Goal: Task Accomplishment & Management: Use online tool/utility

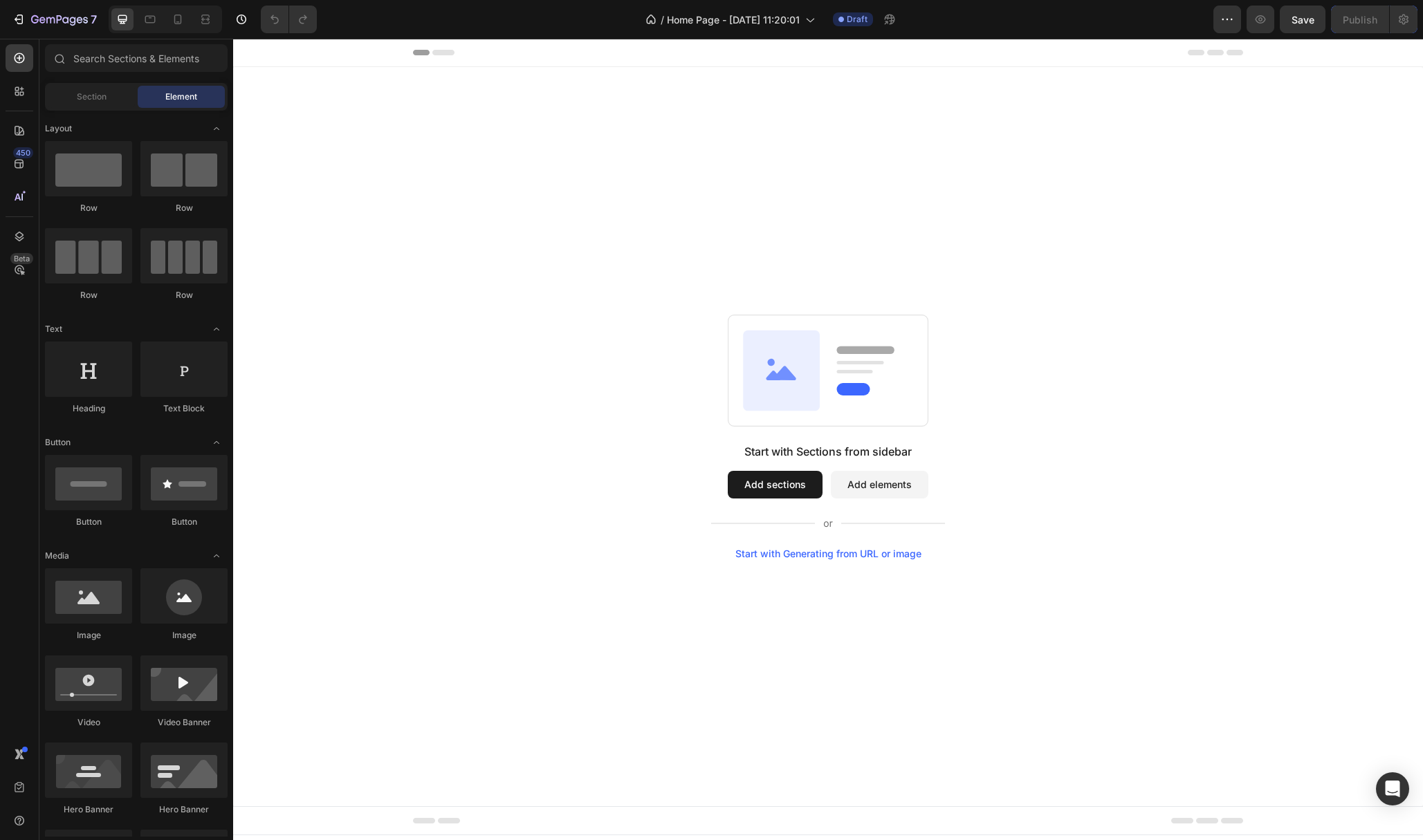
click at [749, 481] on button "Add sections" at bounding box center [774, 485] width 95 height 27
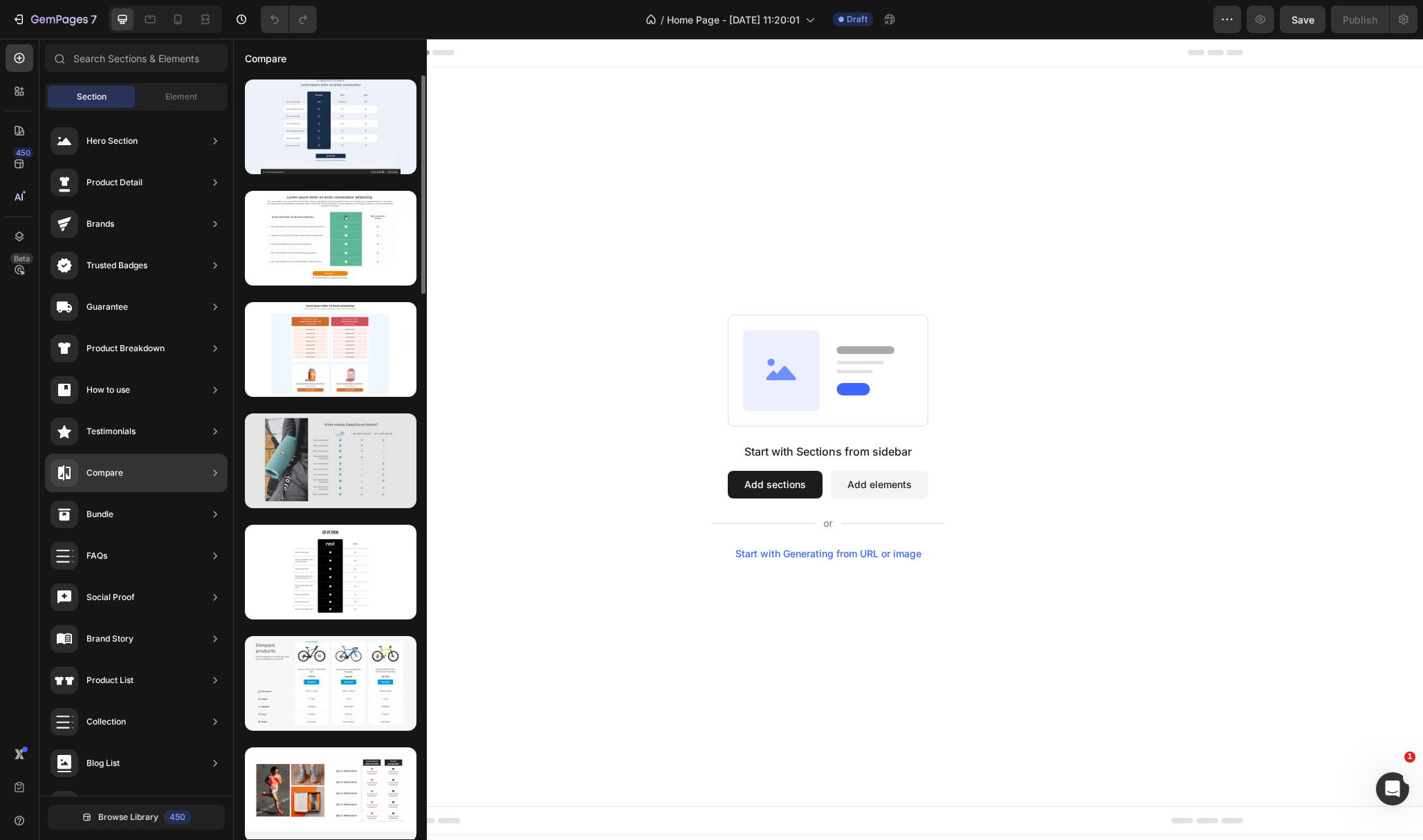
click at [345, 478] on div at bounding box center [330, 460] width 172 height 95
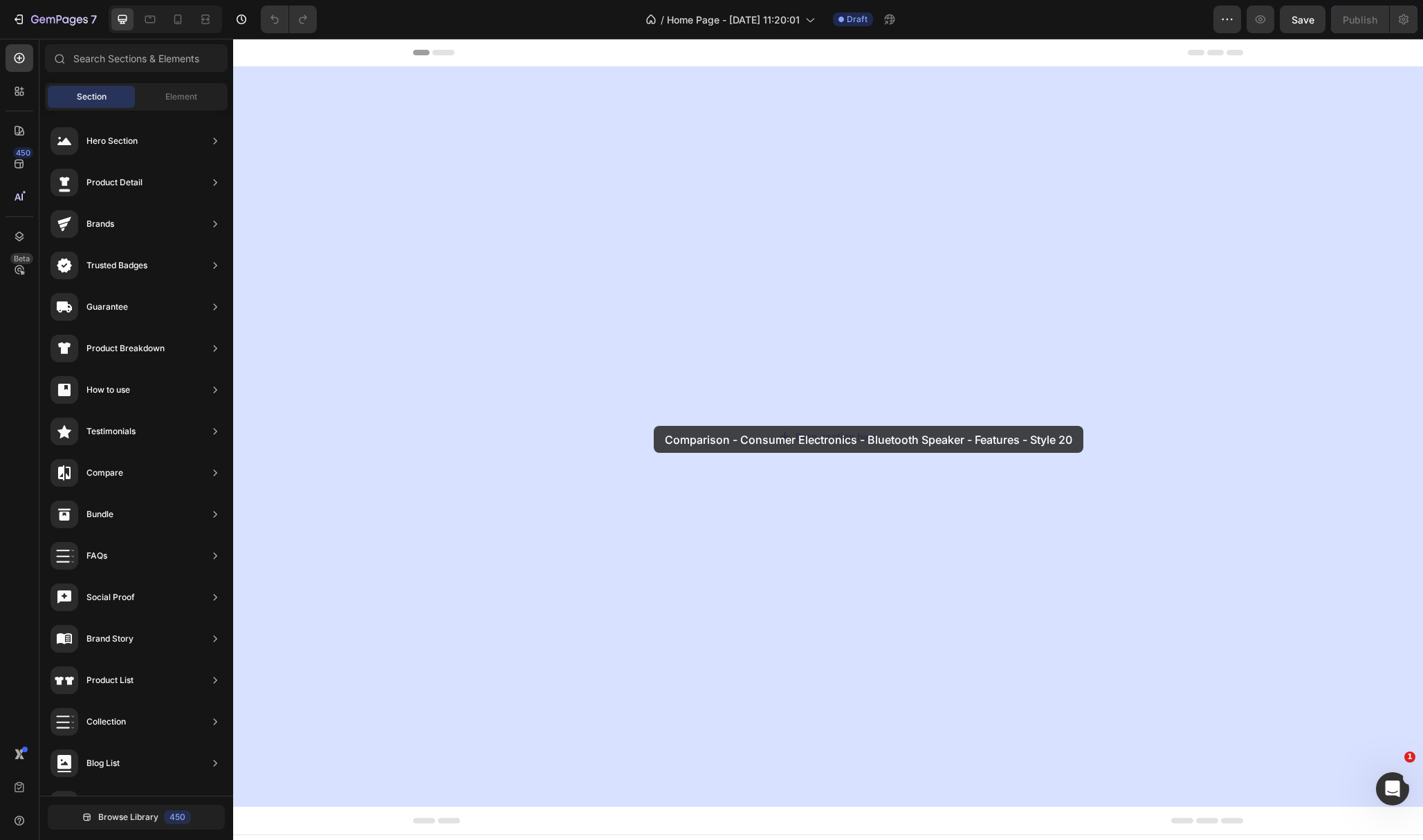
drag, startPoint x: 587, startPoint y: 498, endPoint x: 654, endPoint y: 426, distance: 98.4
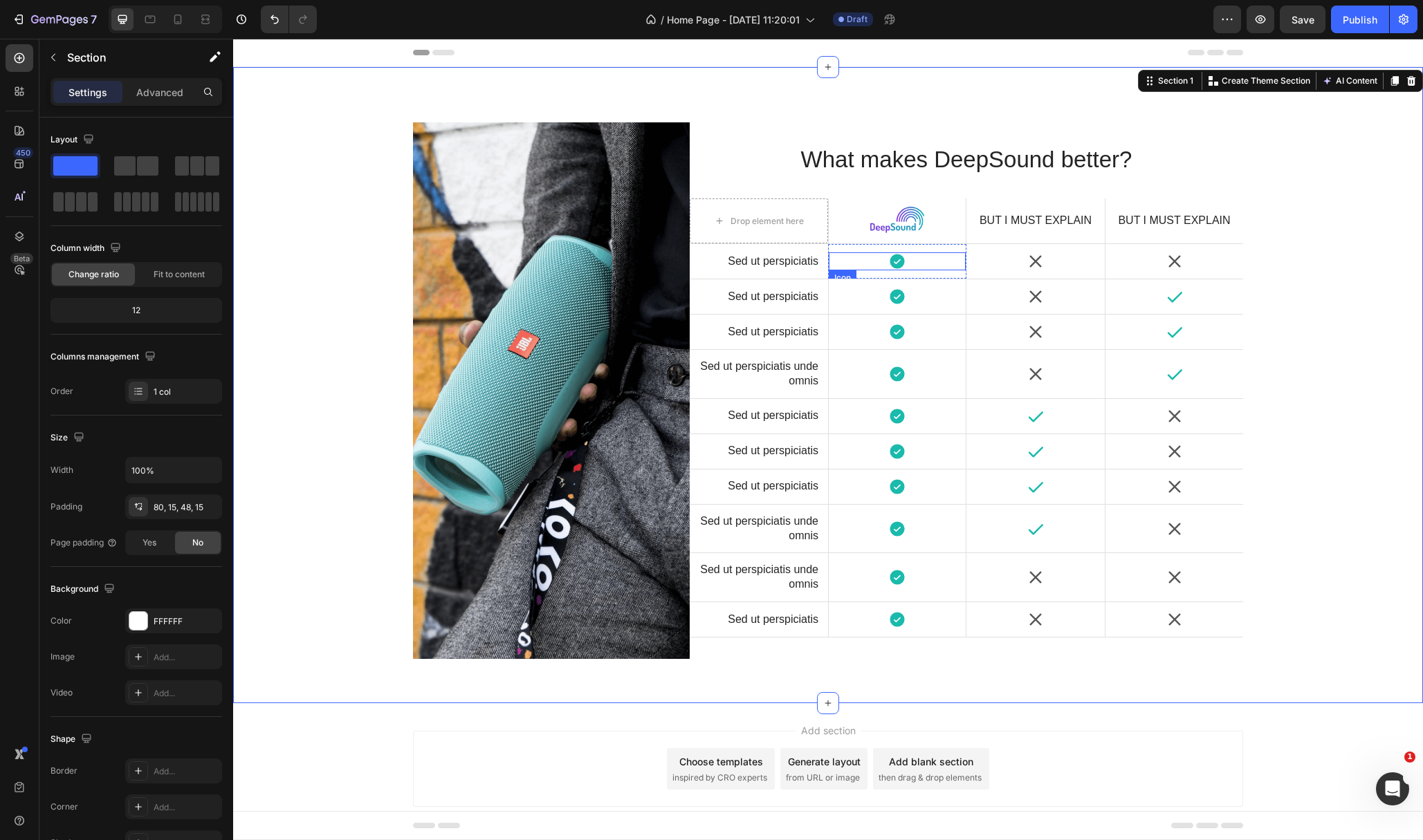
click at [889, 258] on icon at bounding box center [896, 261] width 15 height 15
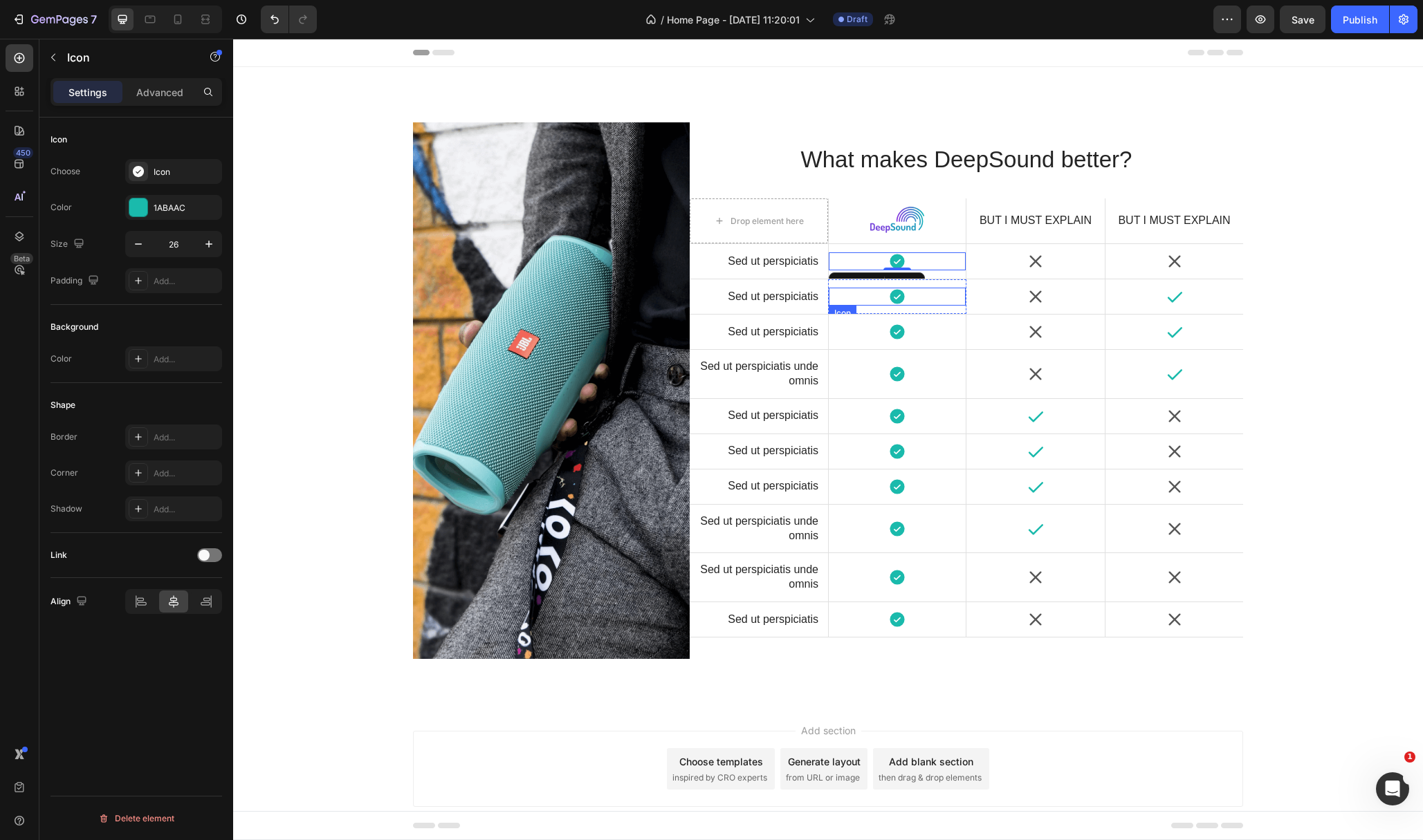
click at [889, 301] on icon at bounding box center [896, 296] width 15 height 15
click at [285, 22] on button "Undo/Redo" at bounding box center [275, 20] width 27 height 27
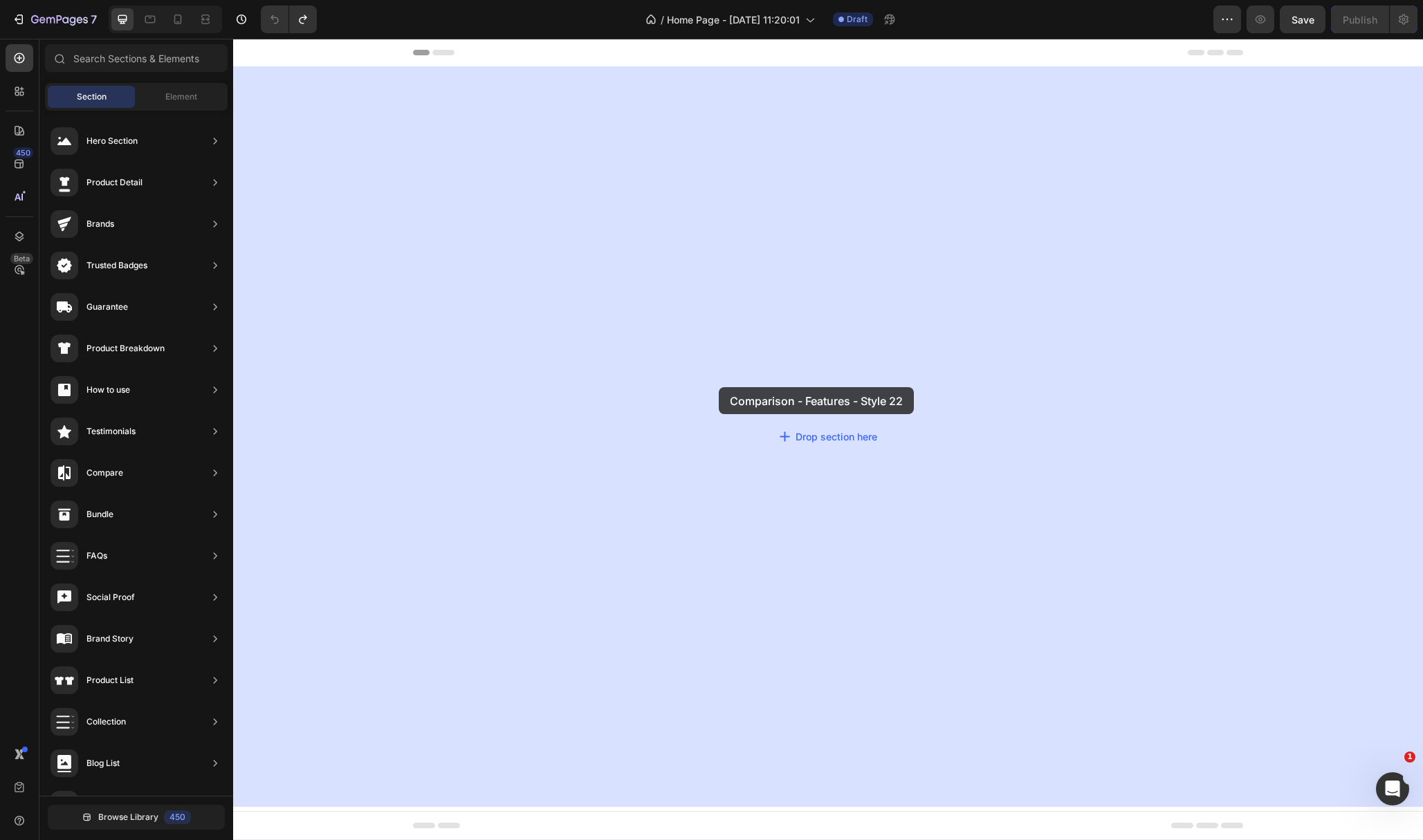
drag, startPoint x: 564, startPoint y: 610, endPoint x: 718, endPoint y: 388, distance: 270.2
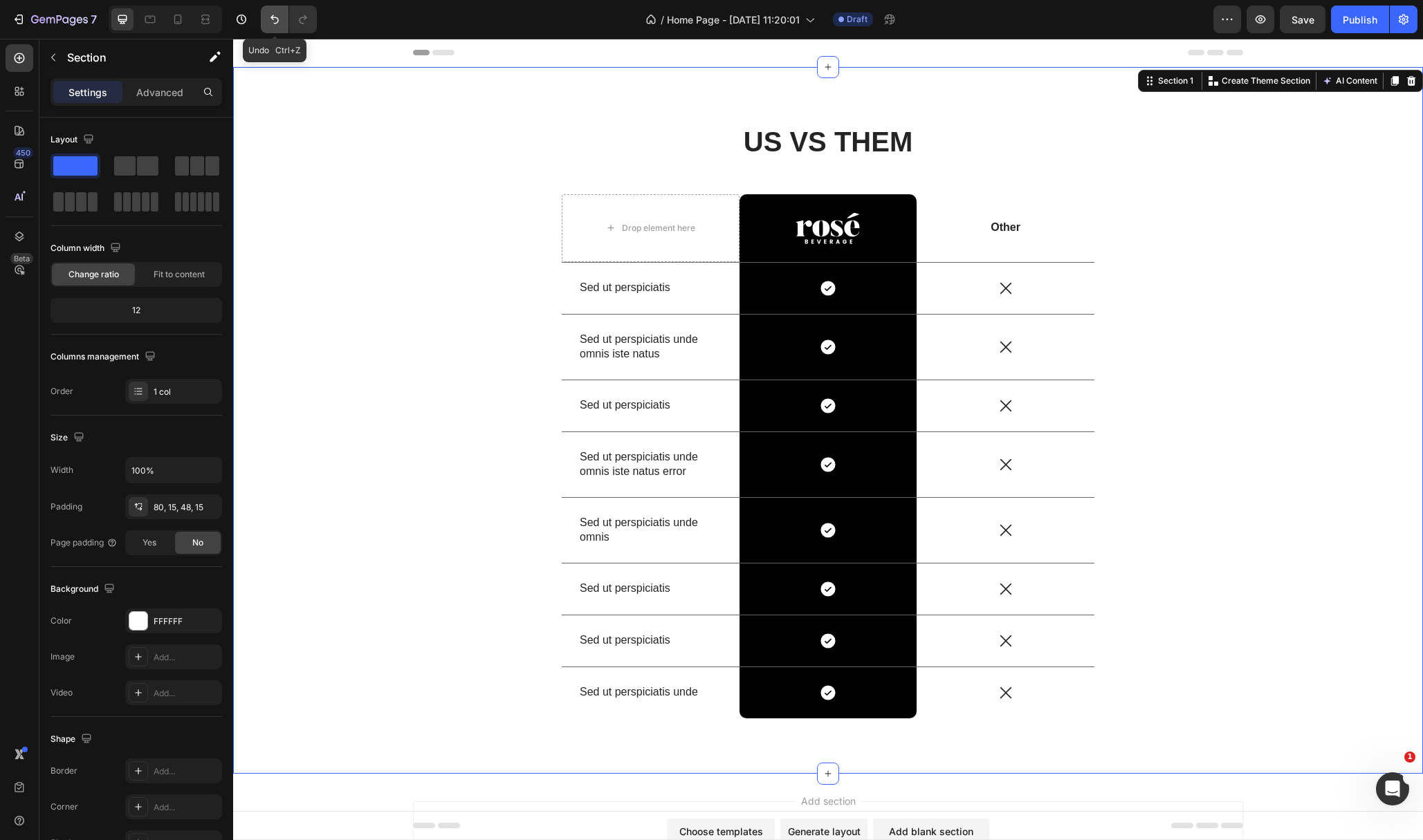
click at [273, 26] on button "Undo/Redo" at bounding box center [275, 20] width 27 height 27
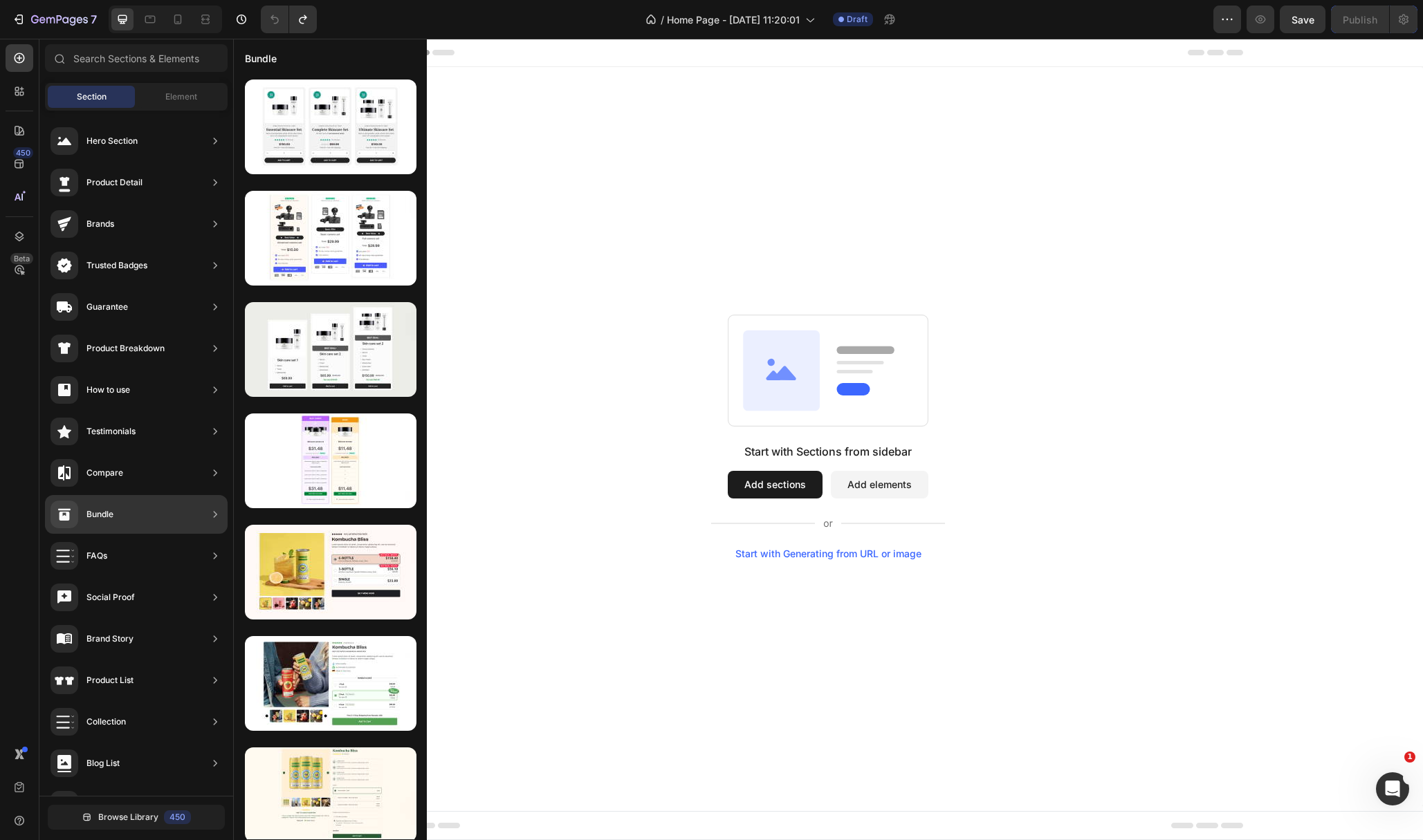
click at [184, 496] on div "Compare" at bounding box center [136, 514] width 183 height 38
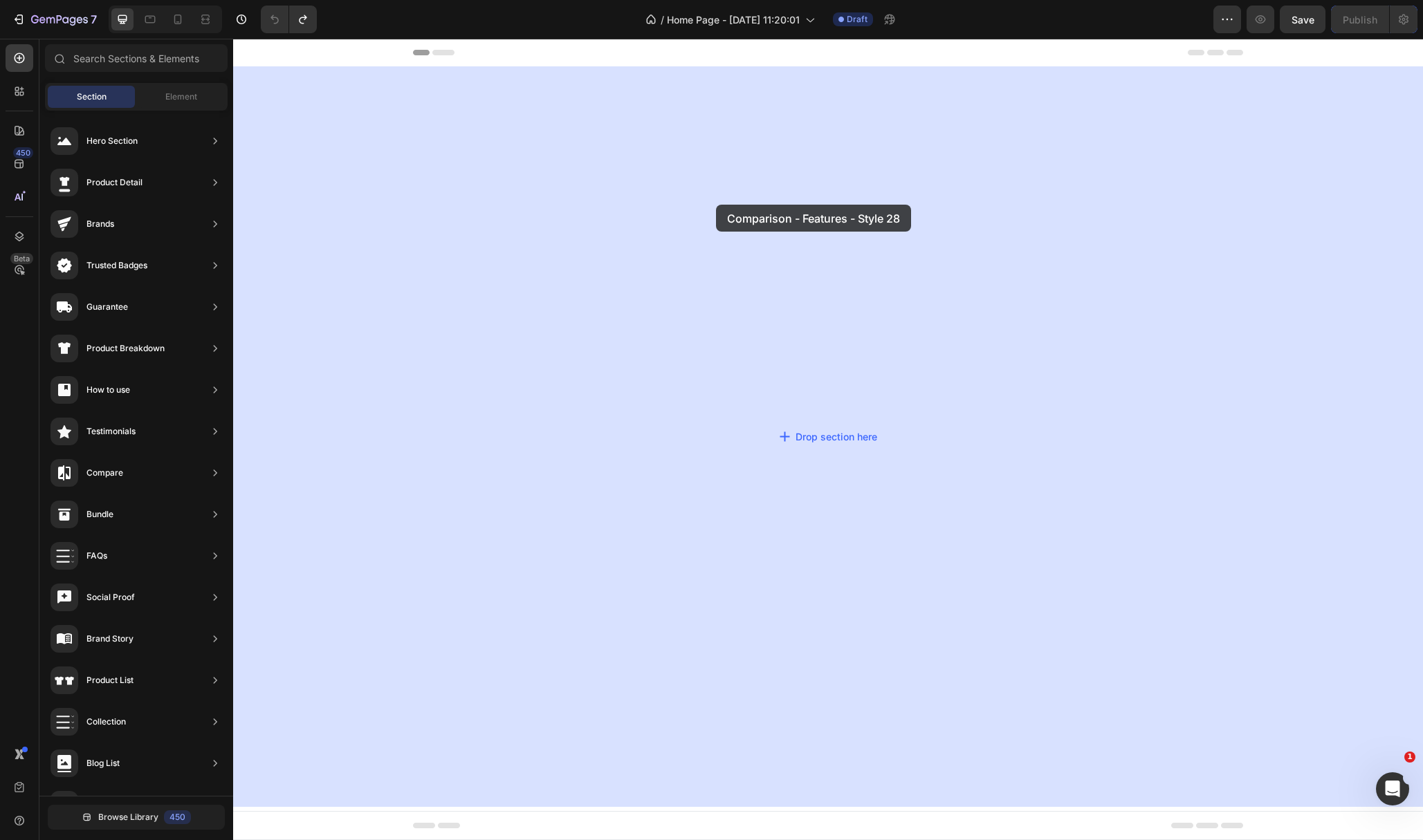
drag, startPoint x: 570, startPoint y: 167, endPoint x: 847, endPoint y: 261, distance: 292.5
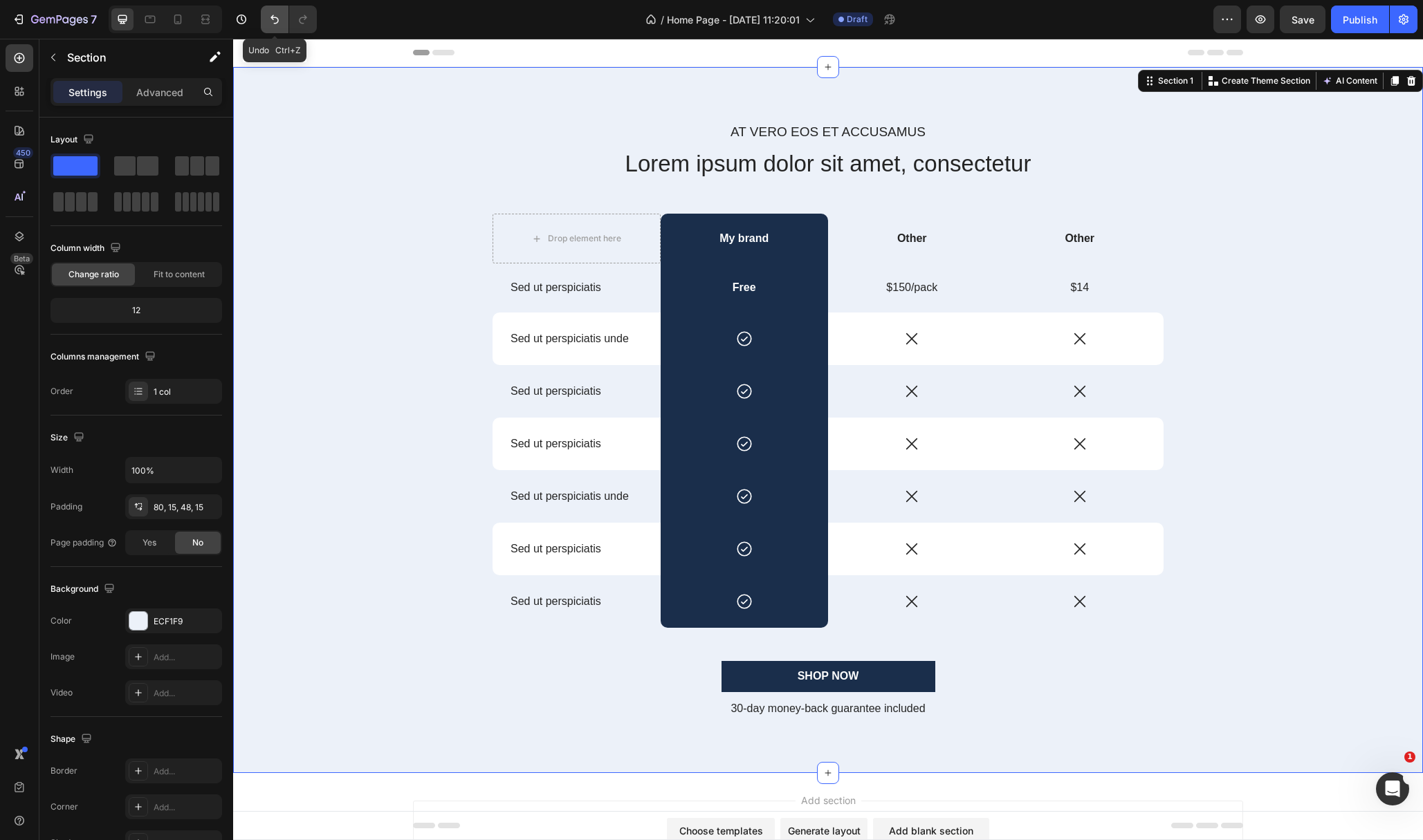
click at [267, 18] on button "Undo/Redo" at bounding box center [275, 20] width 27 height 27
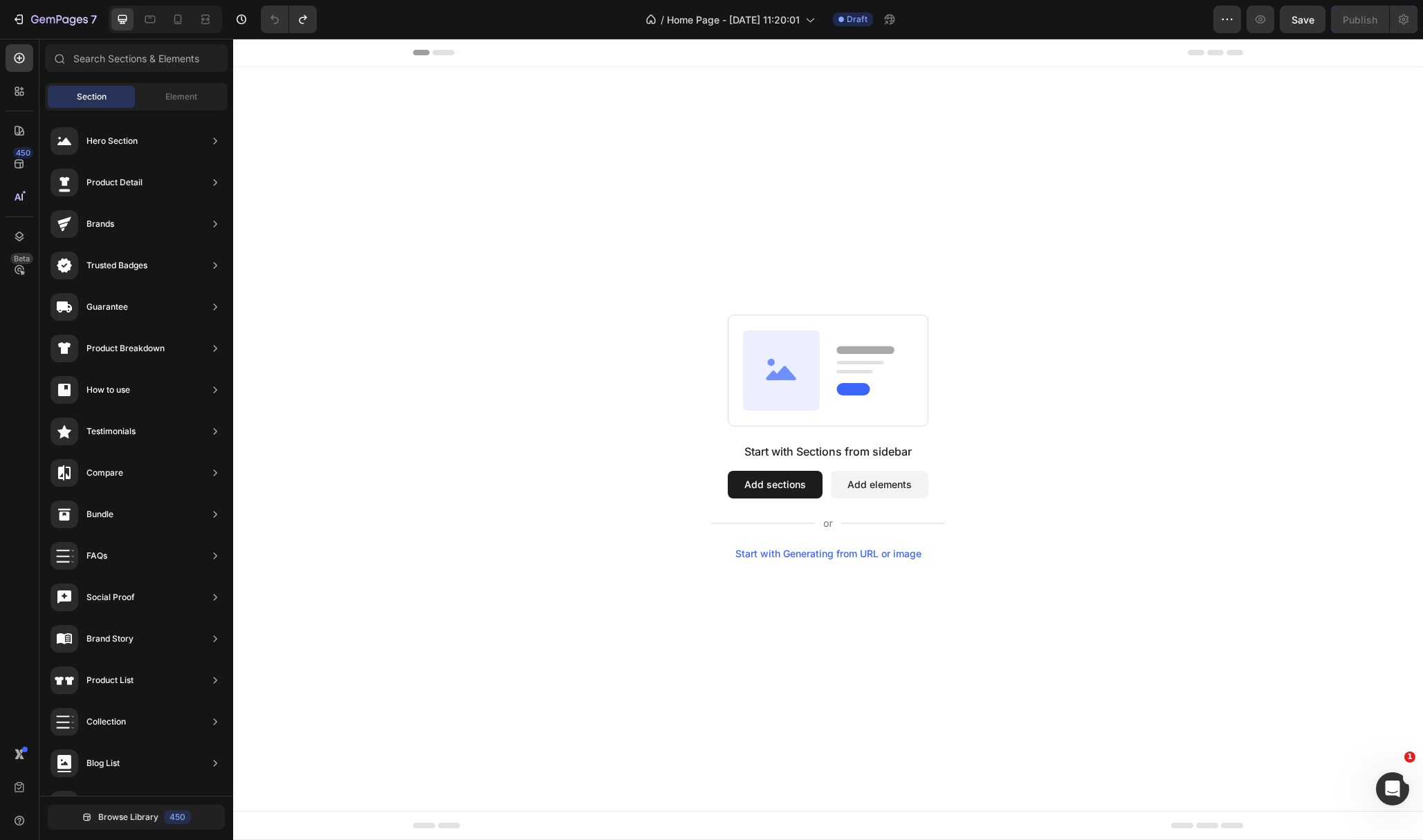
click at [899, 167] on div "Start with Sections from sidebar Add sections Add elements Start with Generatin…" at bounding box center [827, 436] width 1189 height 739
